Goal: Information Seeking & Learning: Learn about a topic

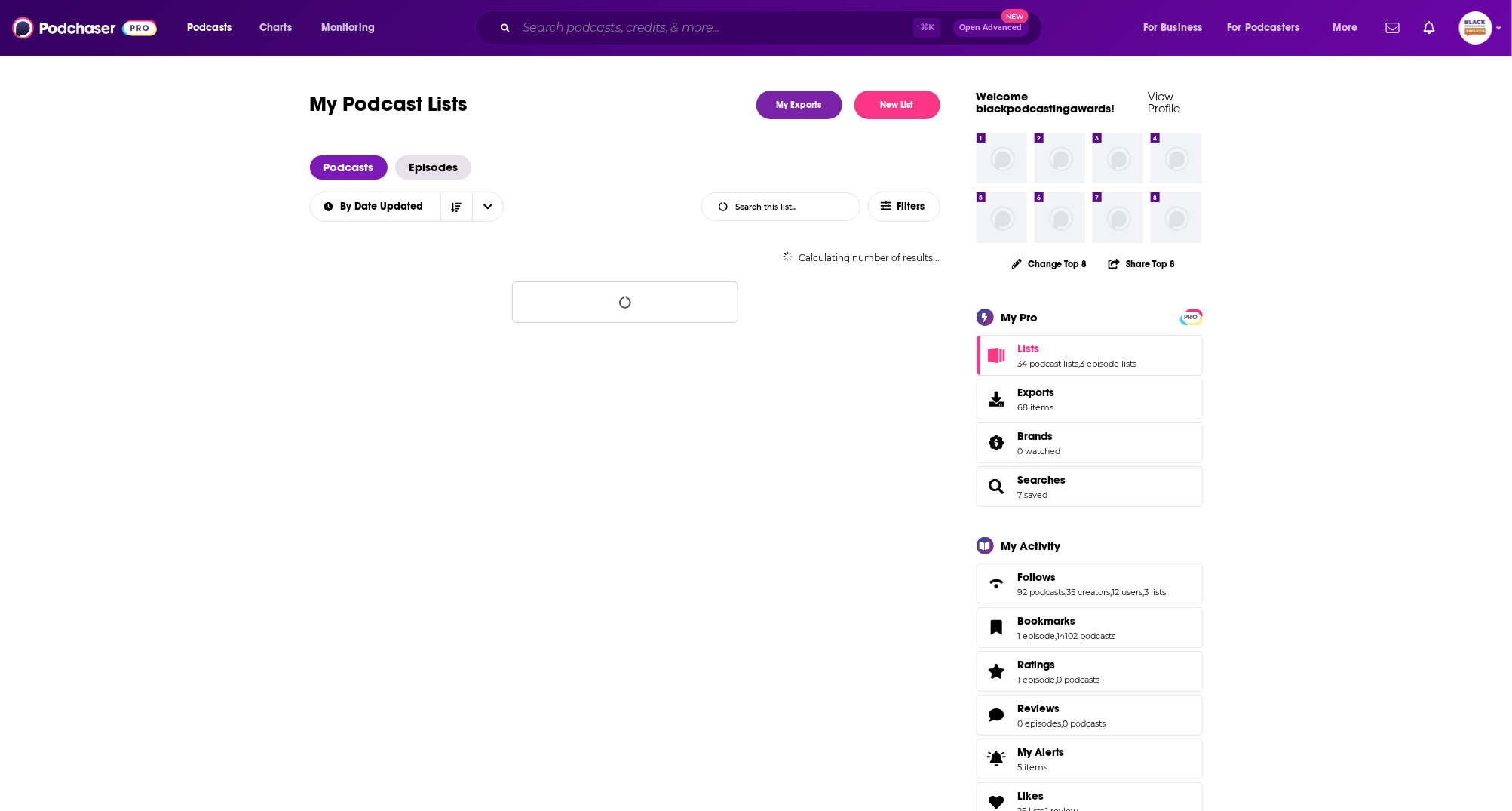
click at [678, 36] on input "Search podcasts, credits, & more..." at bounding box center [715, 28] width 397 height 24
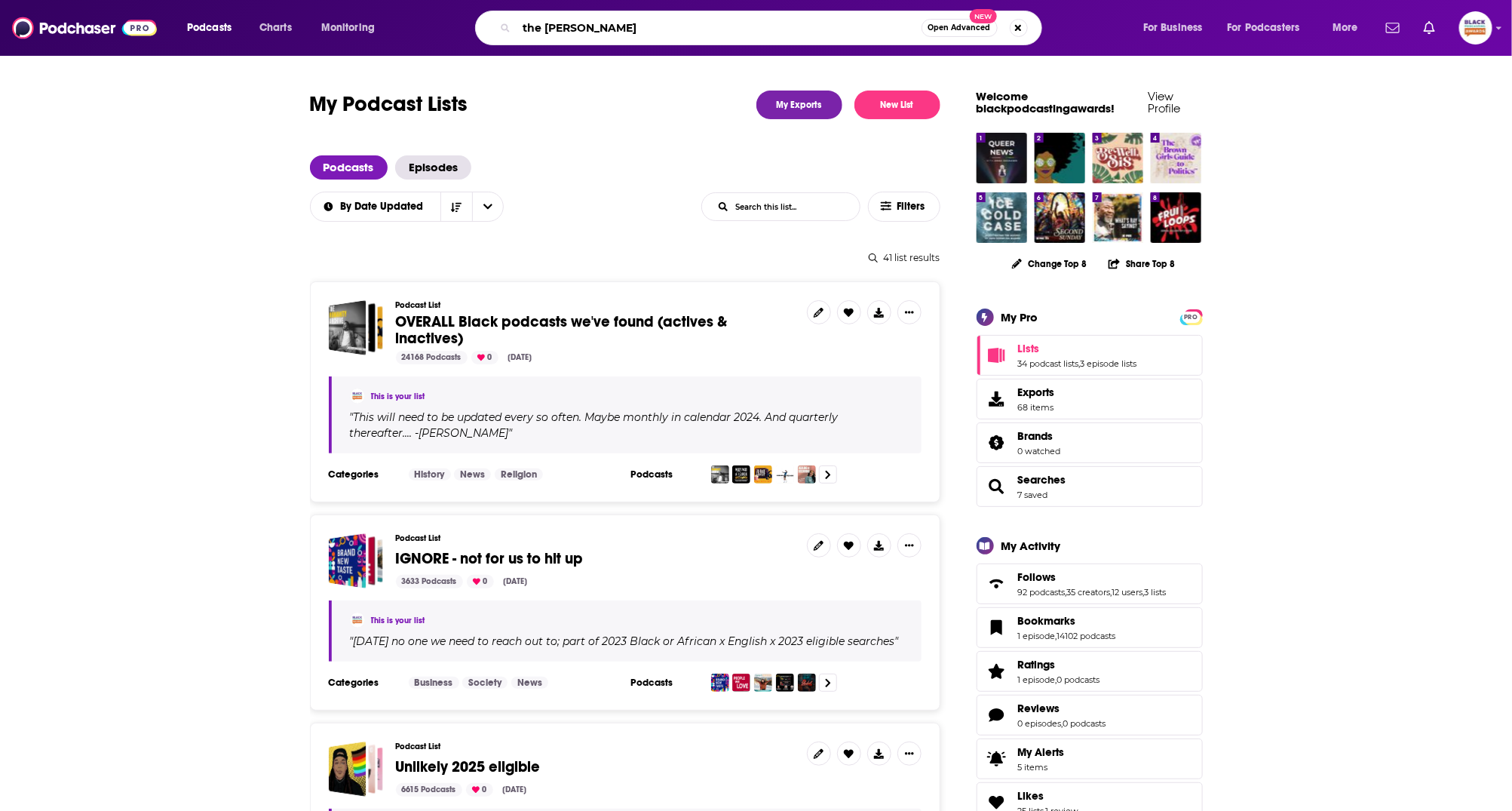
type input "the [PERSON_NAME] effect"
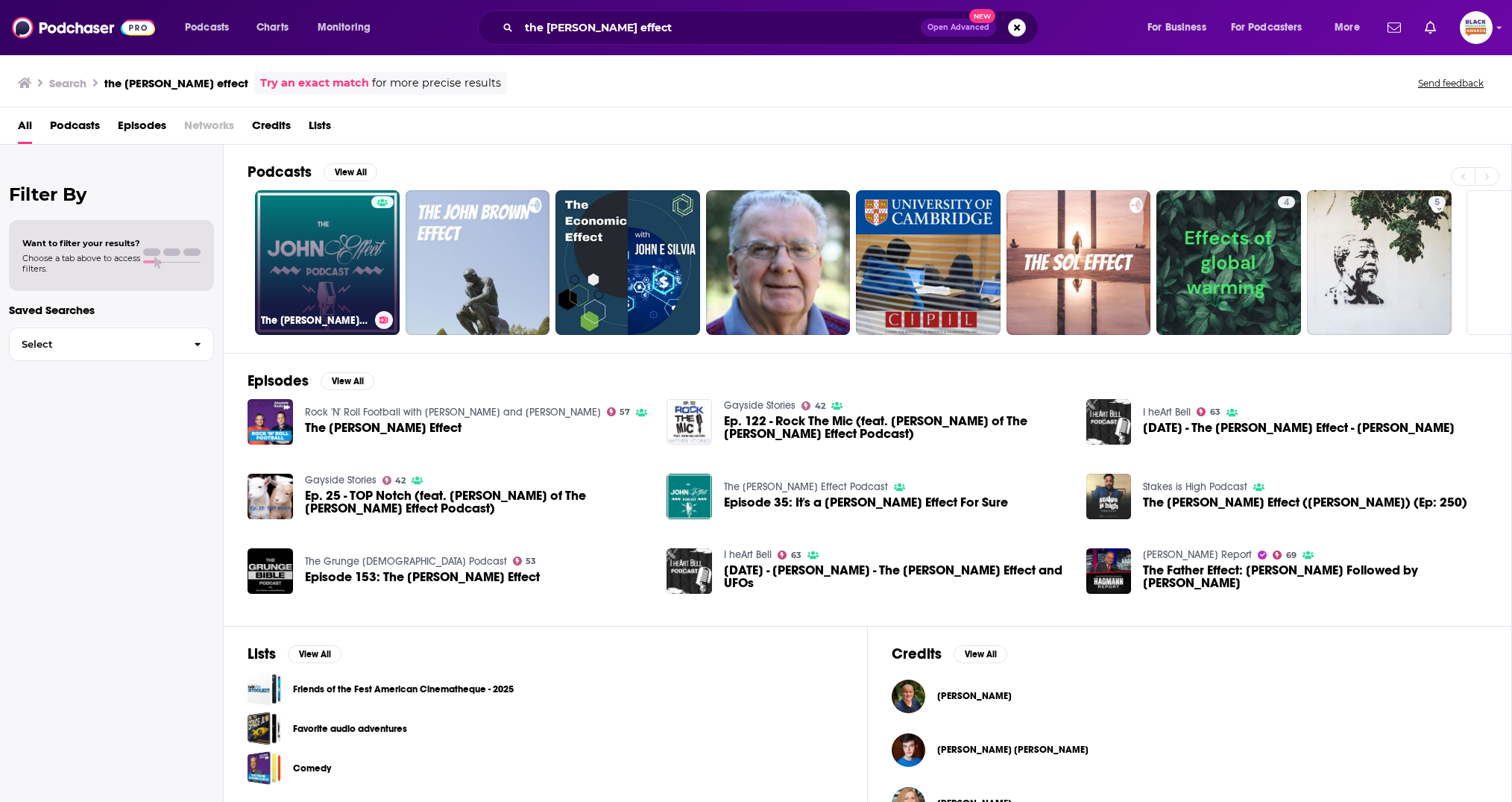
click at [360, 212] on link "The [PERSON_NAME] Effect Podcast" at bounding box center [327, 262] width 145 height 145
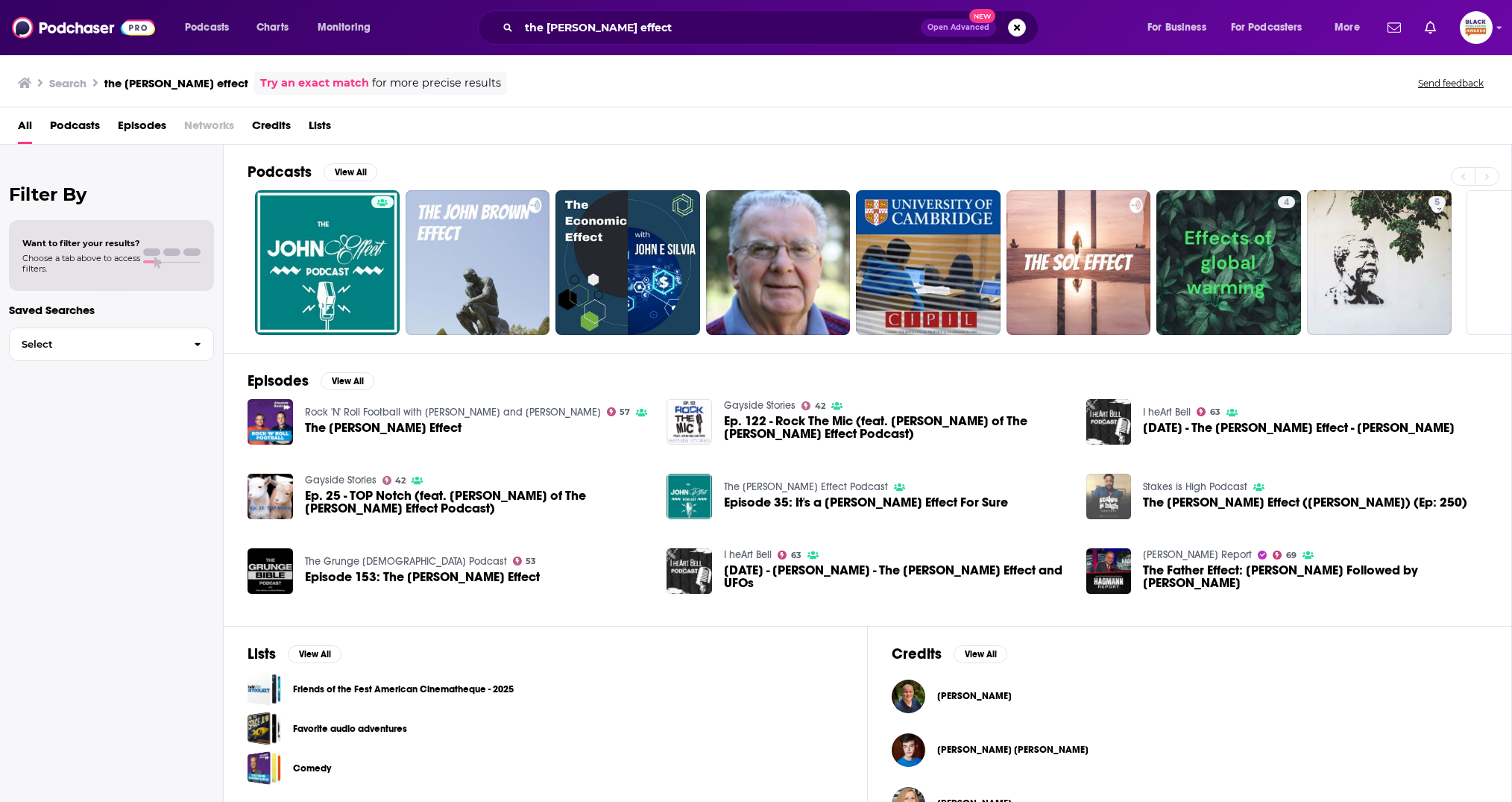
click at [1110, 500] on img "The John Effect (Ft John) (Ep: 250)" at bounding box center [1109, 496] width 45 height 45
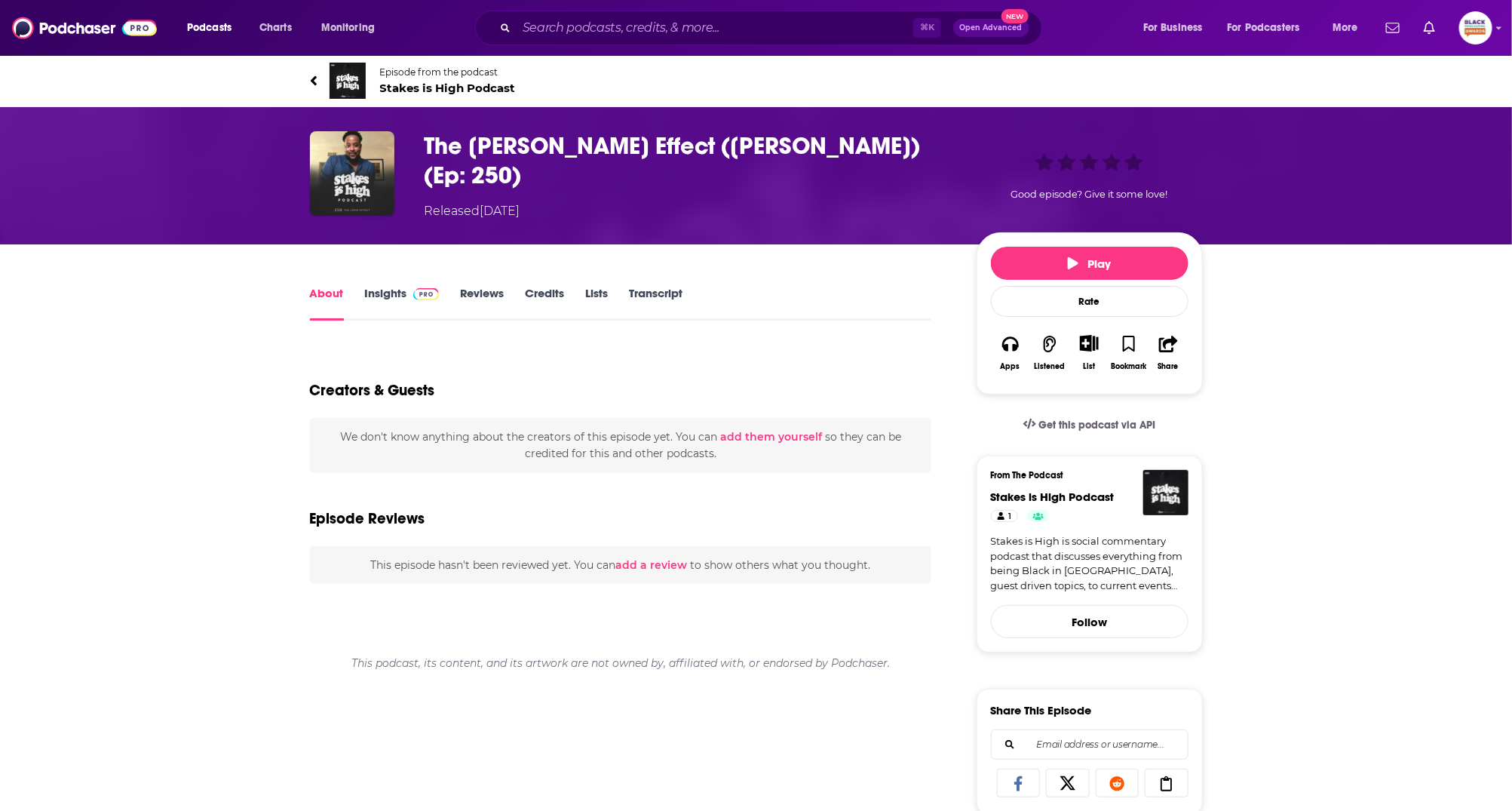
click at [352, 79] on img at bounding box center [347, 81] width 36 height 36
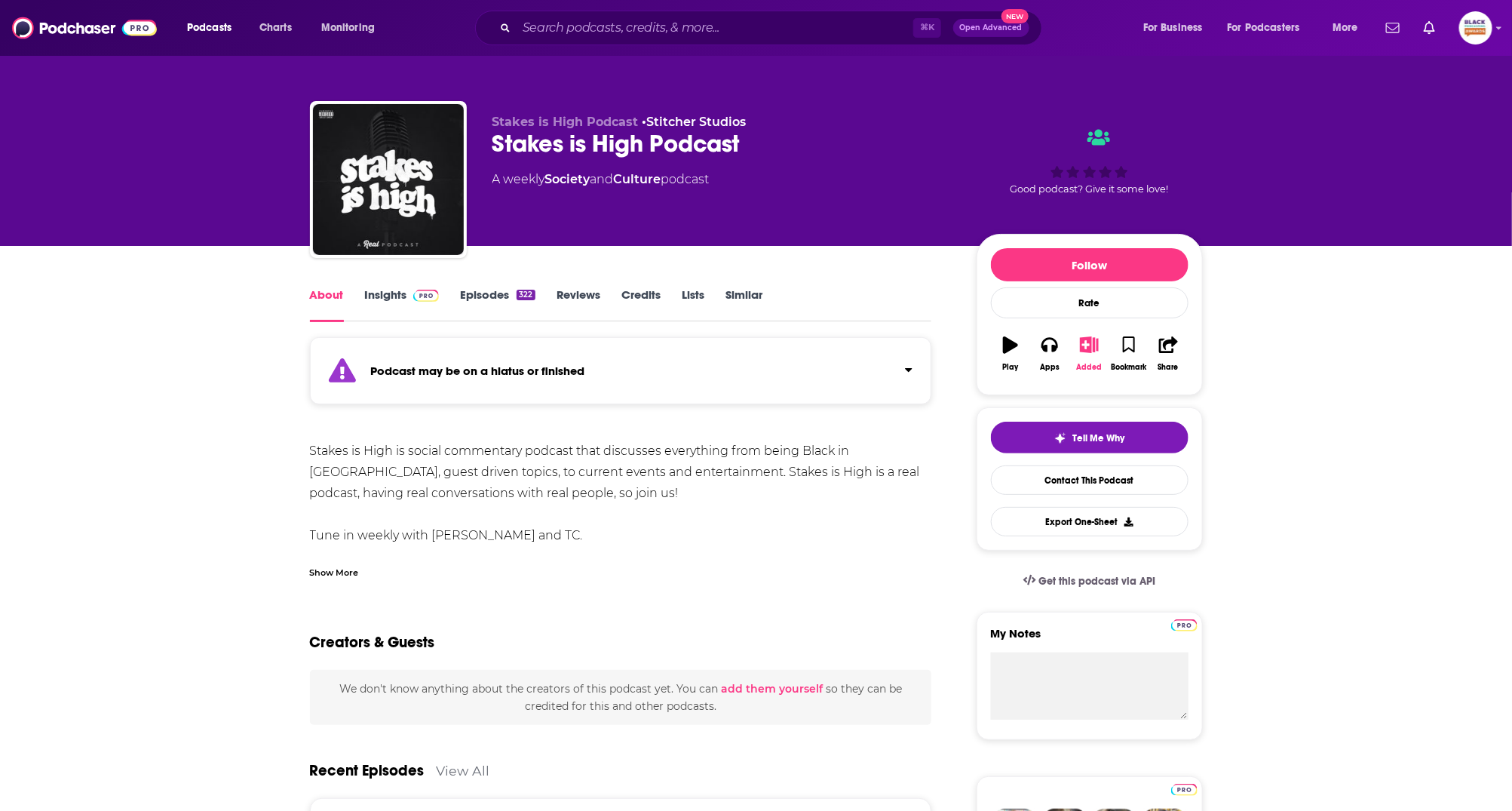
click at [1093, 341] on icon "button" at bounding box center [1089, 344] width 19 height 16
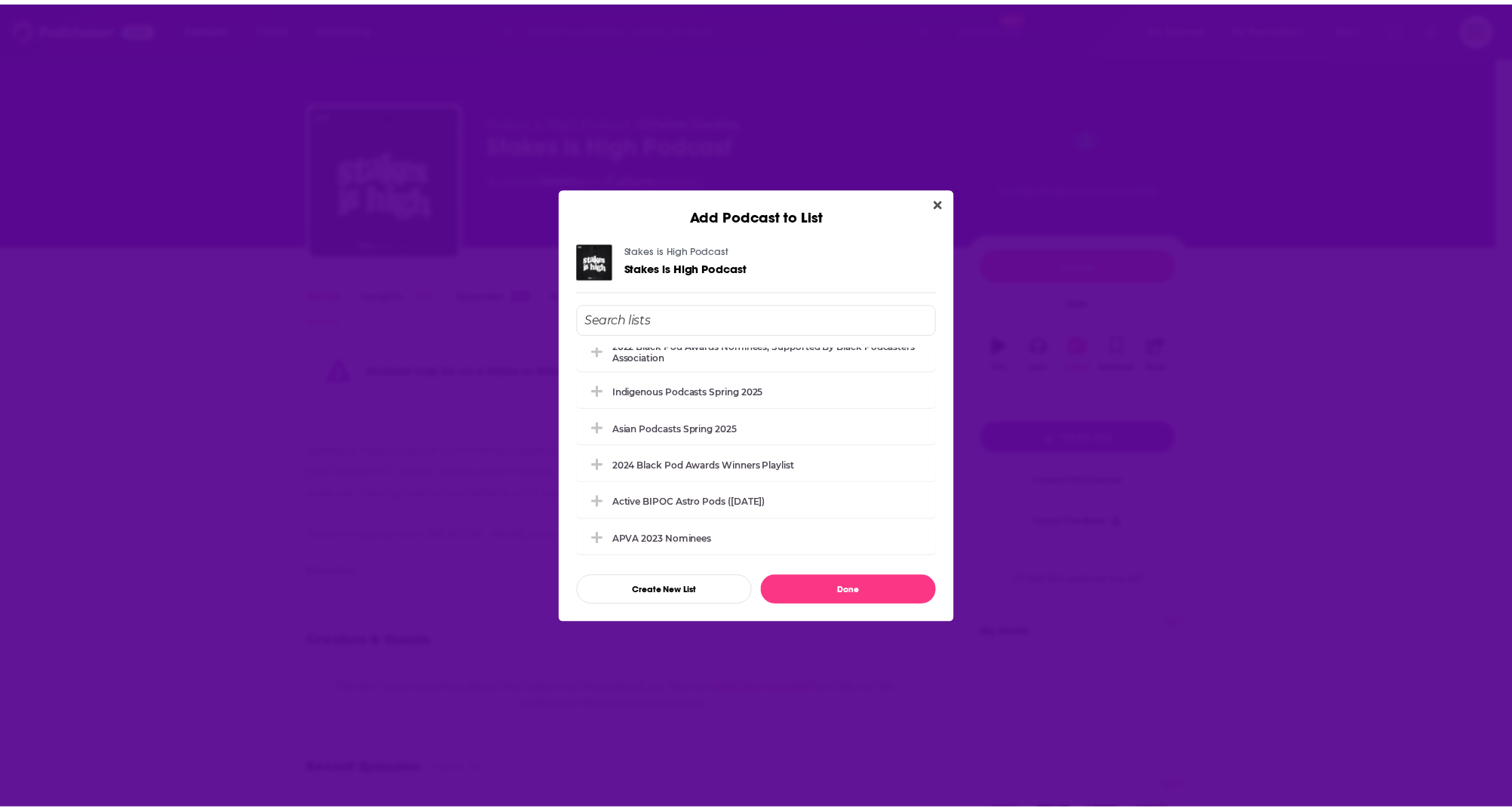
scroll to position [789, 0]
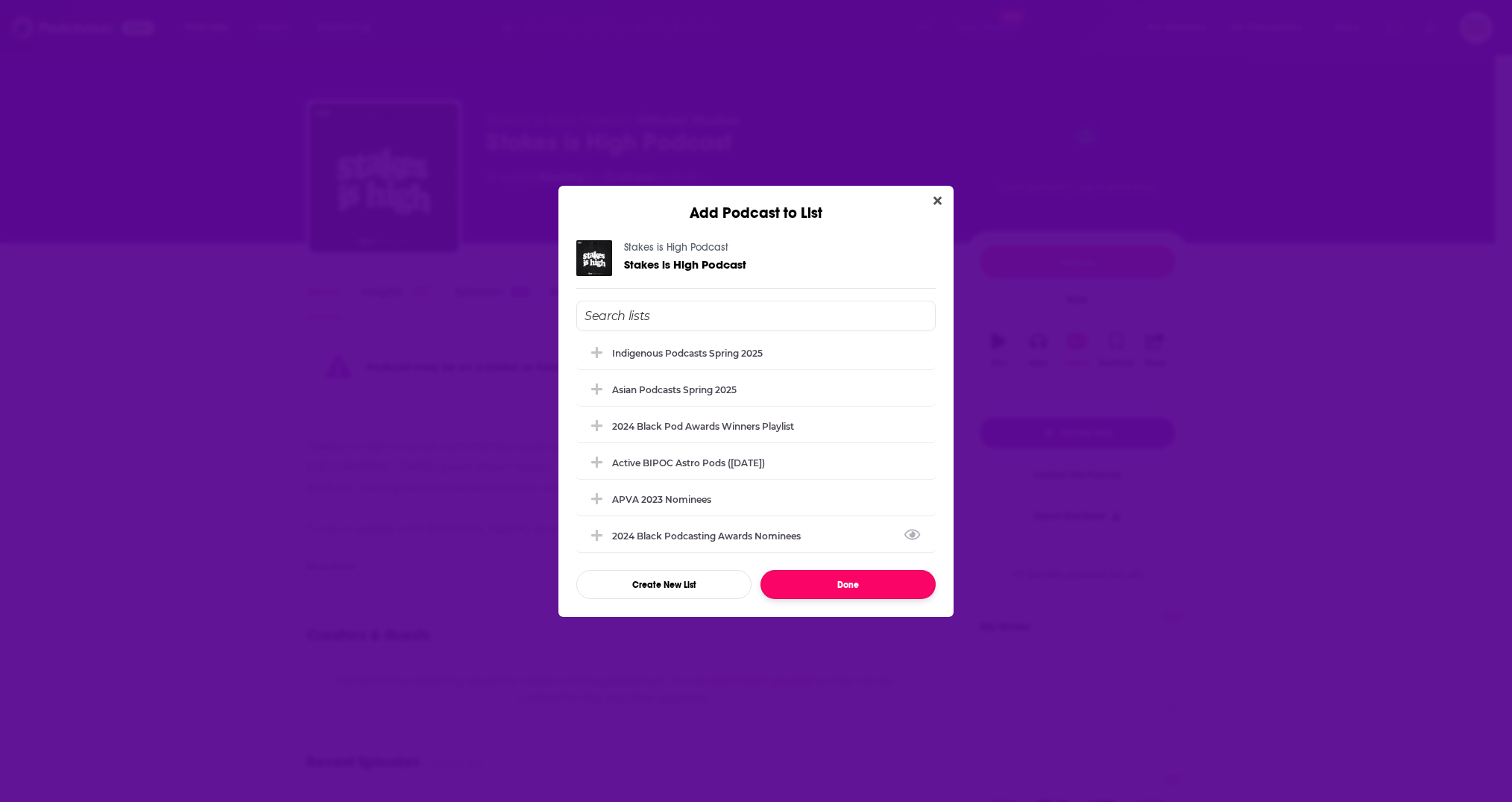
click at [856, 585] on button "Done" at bounding box center [848, 584] width 176 height 29
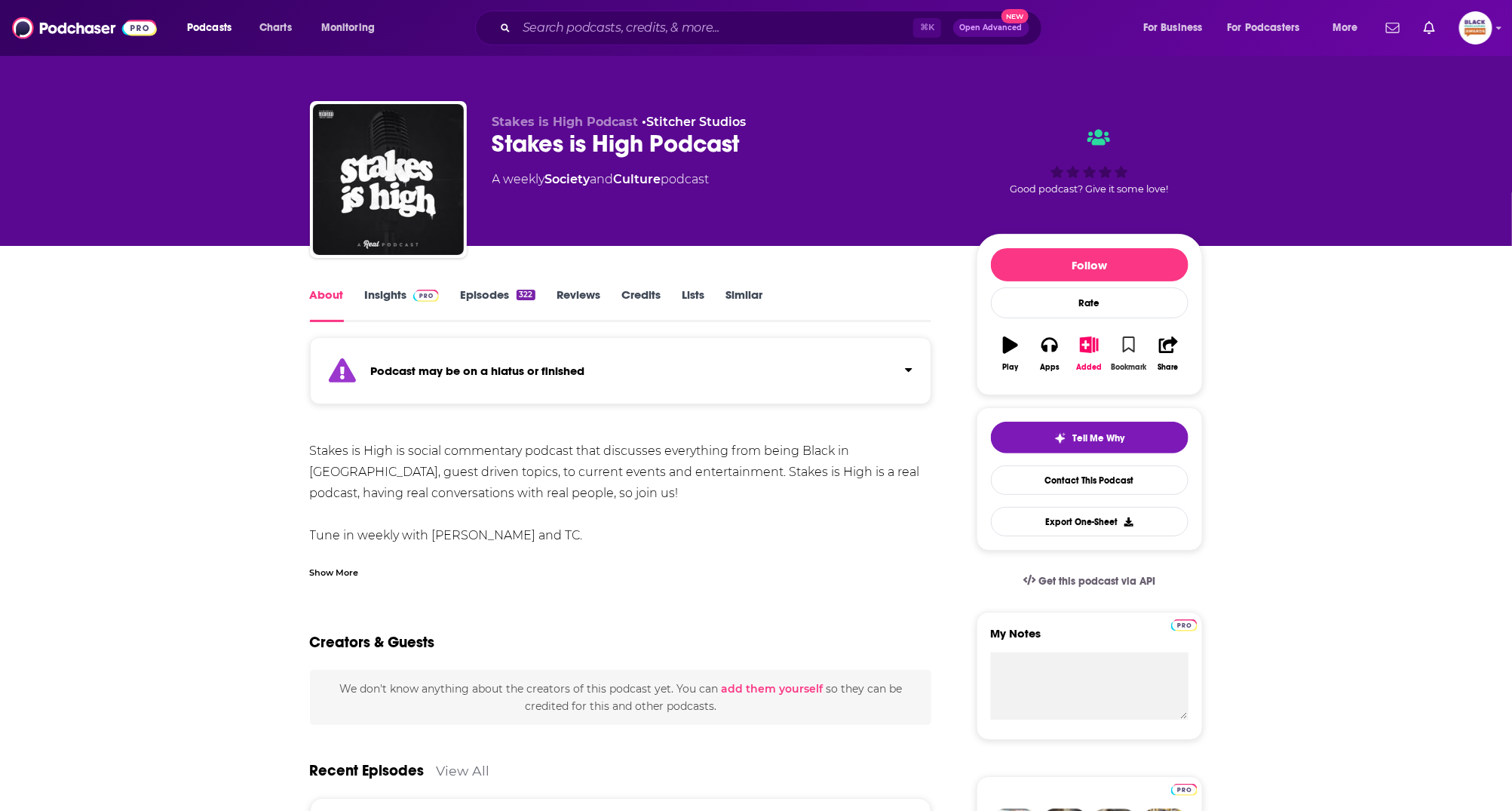
drag, startPoint x: 1123, startPoint y: 344, endPoint x: 1126, endPoint y: 328, distance: 16.3
click at [1124, 344] on icon "button" at bounding box center [1129, 344] width 13 height 16
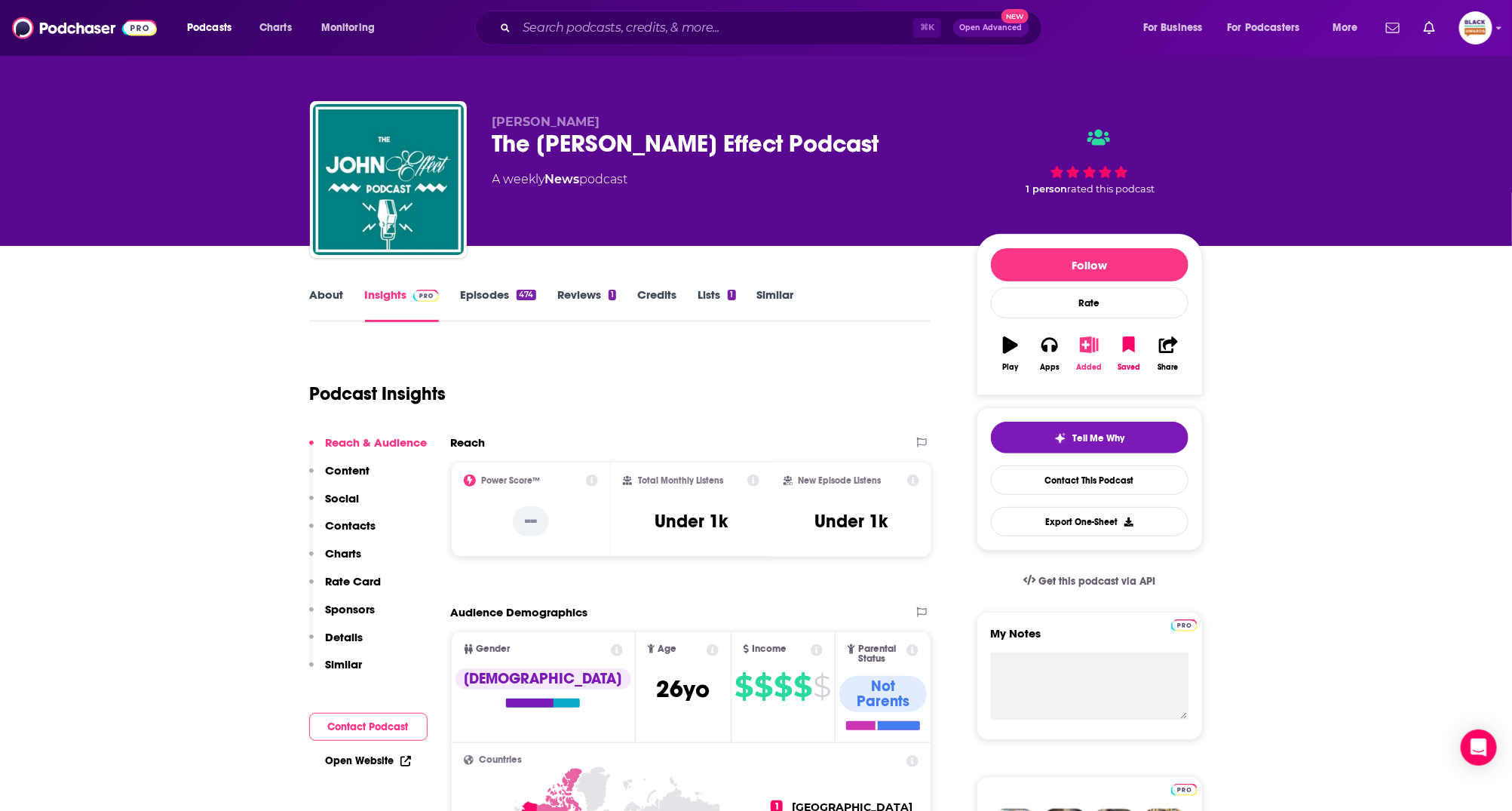
click at [1086, 349] on icon "button" at bounding box center [1089, 344] width 19 height 16
